Goal: Information Seeking & Learning: Learn about a topic

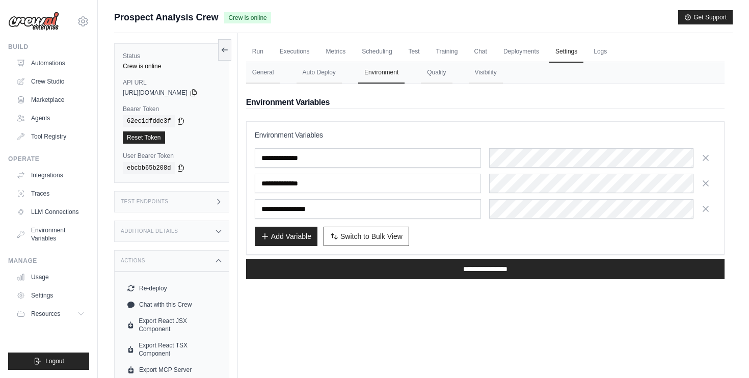
click at [482, 307] on div "Run Executions Metrics Scheduling Test Training Chat Deployments Settings Logs …" at bounding box center [485, 222] width 495 height 378
click at [52, 309] on button "Resources" at bounding box center [51, 314] width 77 height 16
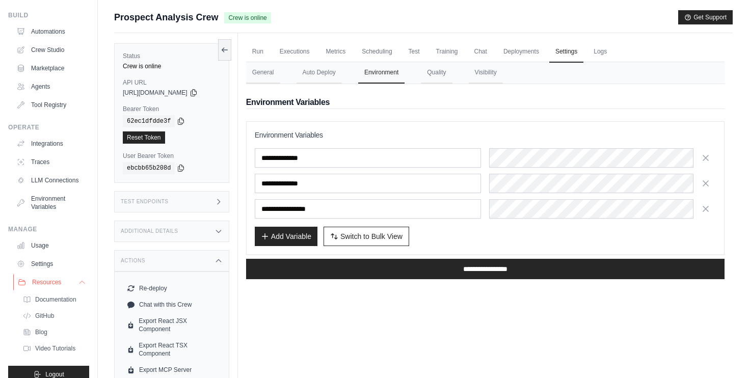
scroll to position [45, 0]
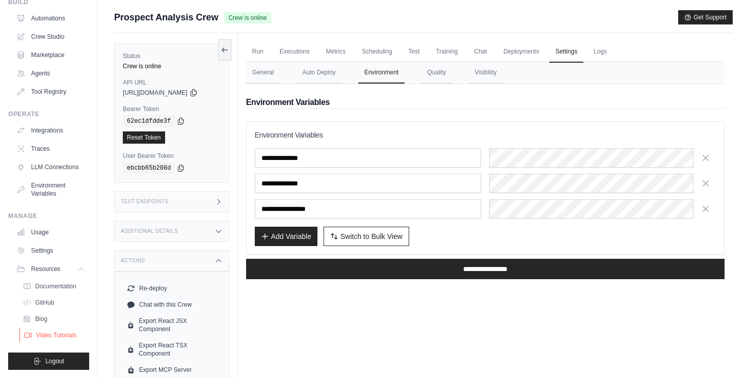
click at [48, 332] on span "Video Tutorials" at bounding box center [56, 335] width 40 height 8
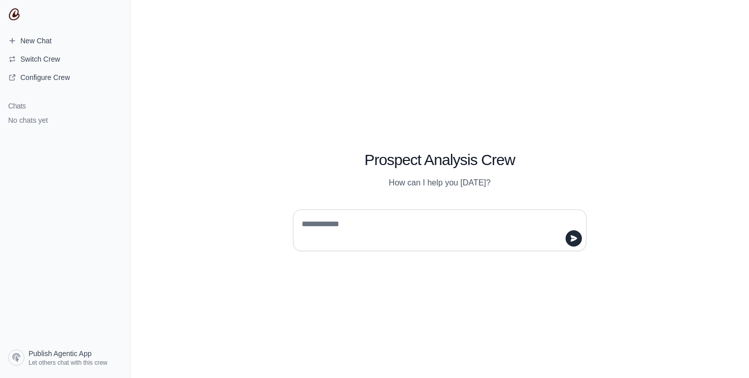
click at [388, 234] on textarea at bounding box center [437, 230] width 274 height 29
click at [63, 76] on span "Configure Crew" at bounding box center [44, 77] width 49 height 10
